Goal: Transaction & Acquisition: Purchase product/service

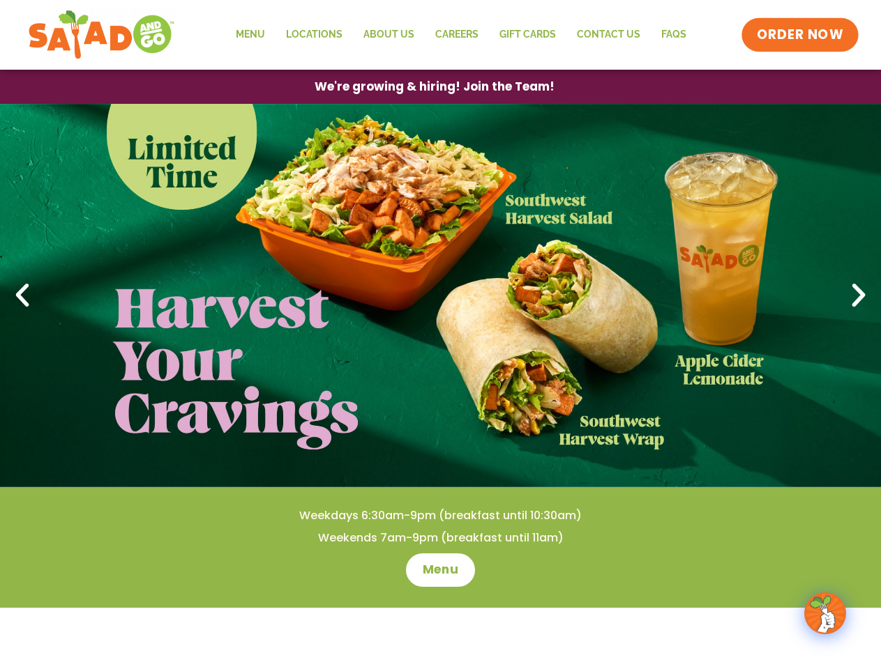
click at [801, 35] on span "ORDER NOW" at bounding box center [800, 35] width 86 height 18
click at [434, 86] on span "We're growing & hiring! Join the Team!" at bounding box center [434, 87] width 216 height 10
click at [22, 296] on icon at bounding box center [22, 295] width 31 height 31
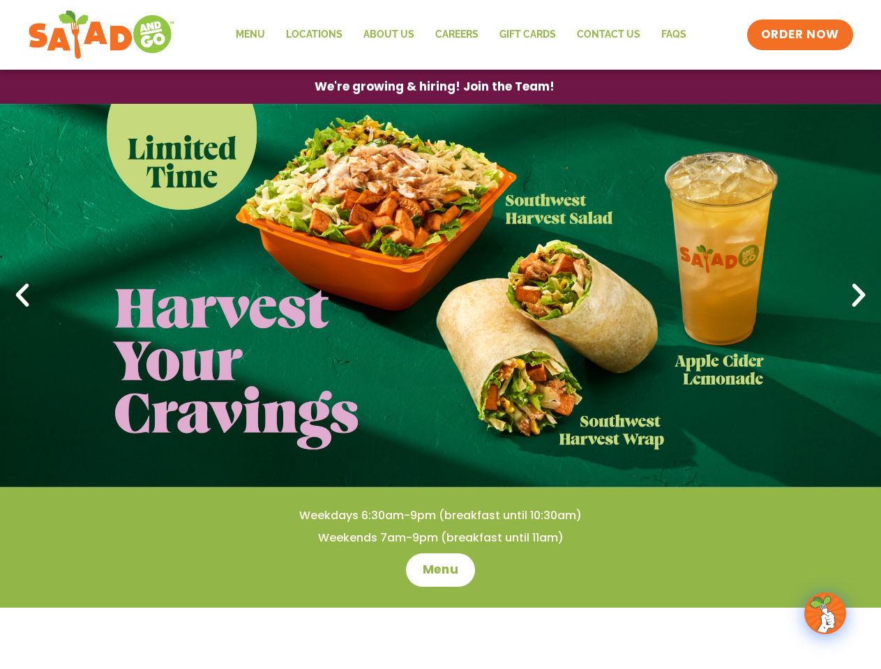
click at [858, 296] on icon at bounding box center [858, 295] width 31 height 31
click at [440, 570] on span "Menu" at bounding box center [441, 570] width 40 height 18
click at [825, 614] on img at bounding box center [824, 613] width 39 height 39
